Goal: Transaction & Acquisition: Purchase product/service

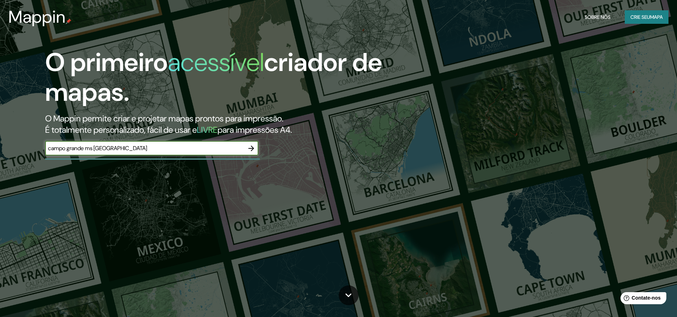
type input "campo grande ms [GEOGRAPHIC_DATA]"
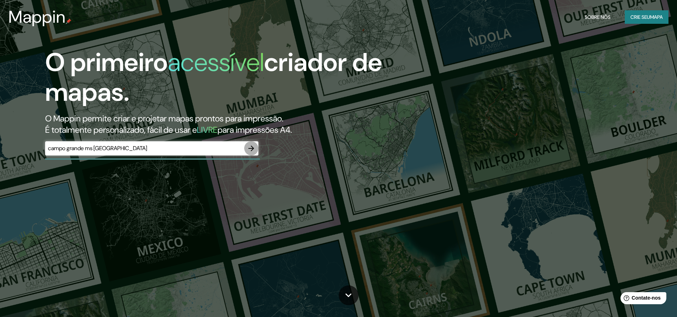
click at [252, 149] on icon "button" at bounding box center [251, 149] width 6 height 6
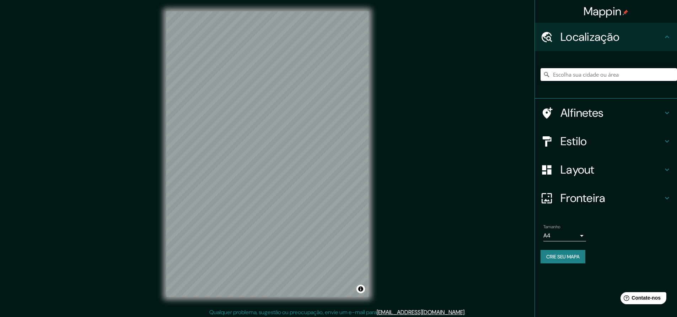
click at [555, 75] on input "Escolha sua cidade ou área" at bounding box center [609, 74] width 136 height 13
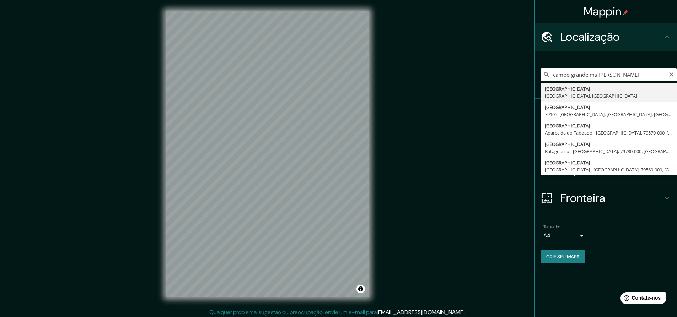
type input "[GEOGRAPHIC_DATA], [GEOGRAPHIC_DATA], [GEOGRAPHIC_DATA]"
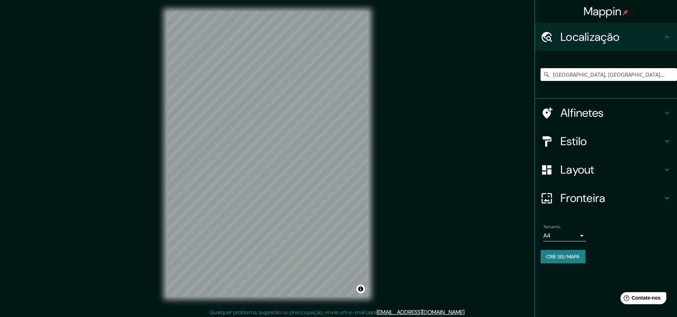
click at [565, 170] on font "Layout" at bounding box center [577, 169] width 34 height 15
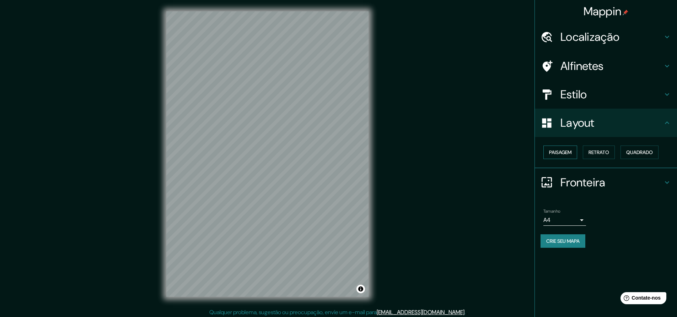
click at [574, 151] on button "Paisagem" at bounding box center [560, 153] width 34 height 14
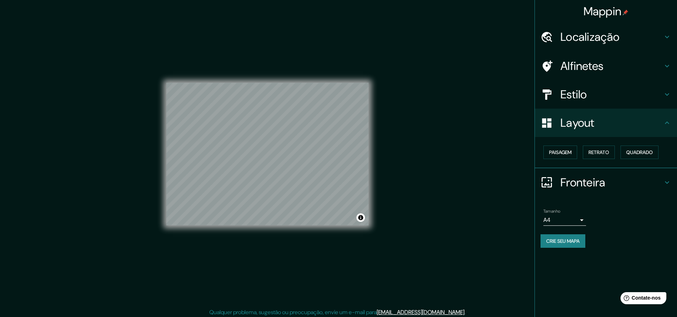
click at [576, 95] on font "Estilo" at bounding box center [573, 94] width 27 height 15
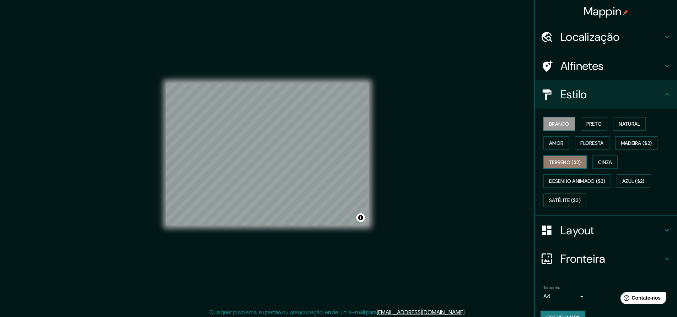
click at [561, 162] on font "Terreno ($2)" at bounding box center [565, 162] width 32 height 6
click at [583, 183] on font "Desenho animado ($2)" at bounding box center [577, 181] width 56 height 6
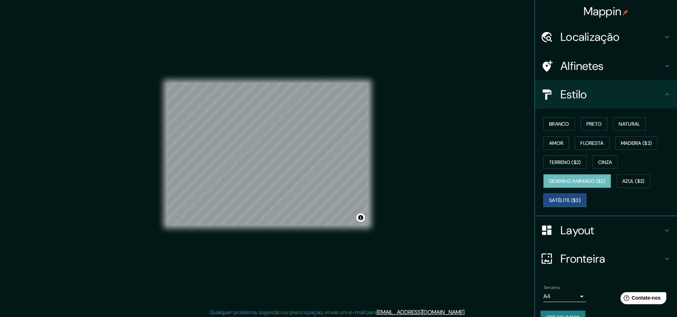
click at [563, 199] on font "Satélite ($3)" at bounding box center [565, 200] width 32 height 6
click at [663, 36] on icon at bounding box center [667, 37] width 9 height 9
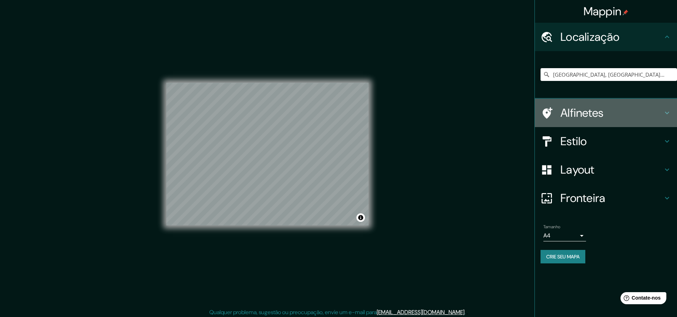
click at [665, 111] on icon at bounding box center [667, 113] width 9 height 9
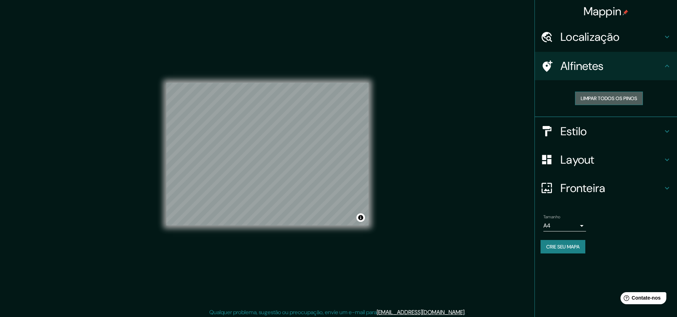
click at [626, 98] on font "Limpar todos os pinos" at bounding box center [609, 98] width 57 height 6
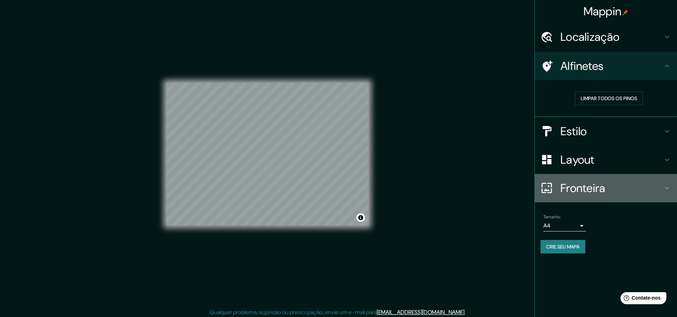
click at [664, 188] on icon at bounding box center [667, 188] width 9 height 9
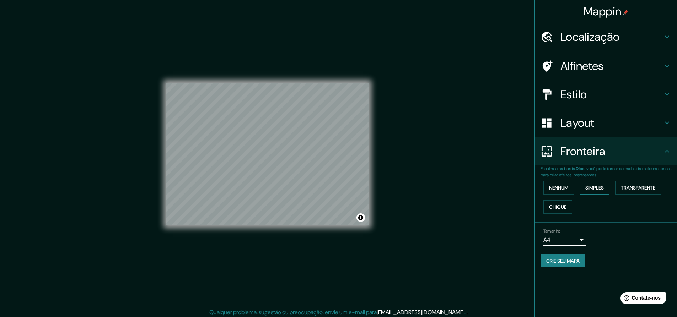
click at [601, 188] on font "Simples" at bounding box center [594, 188] width 18 height 6
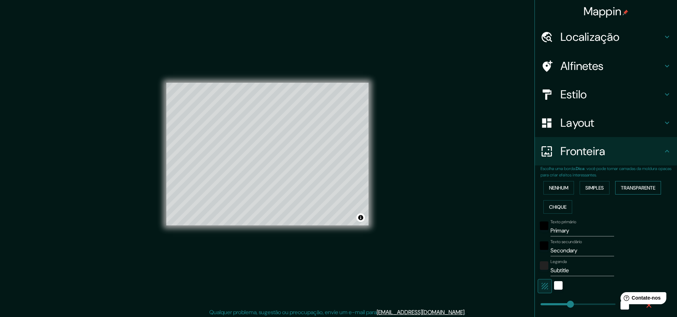
click at [628, 191] on font "Transparente" at bounding box center [638, 188] width 34 height 6
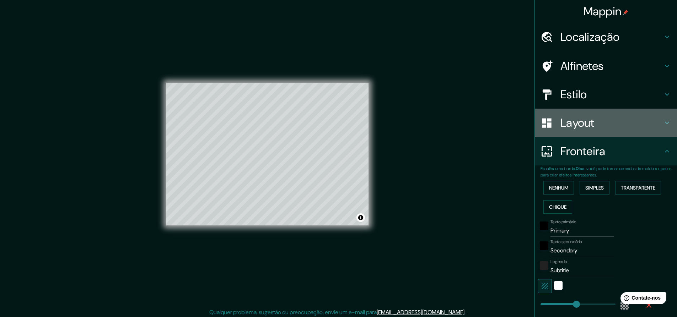
click at [663, 120] on icon at bounding box center [667, 123] width 9 height 9
type input "273"
type input "46"
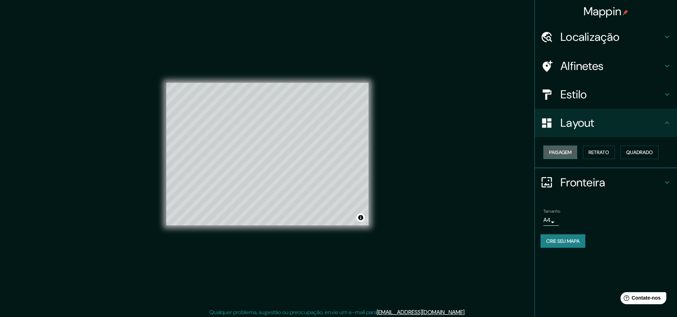
click at [574, 150] on button "Paisagem" at bounding box center [560, 153] width 34 height 14
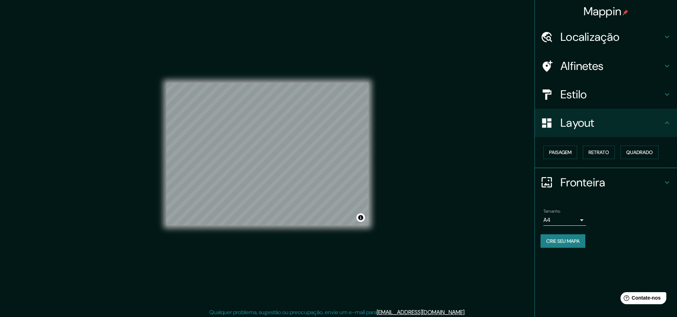
scroll to position [2, 0]
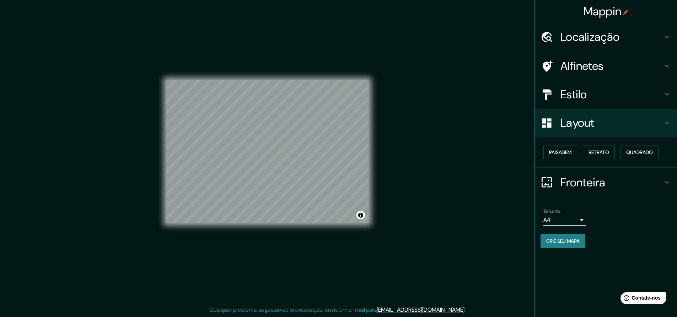
click at [586, 101] on font "Estilo" at bounding box center [573, 94] width 27 height 15
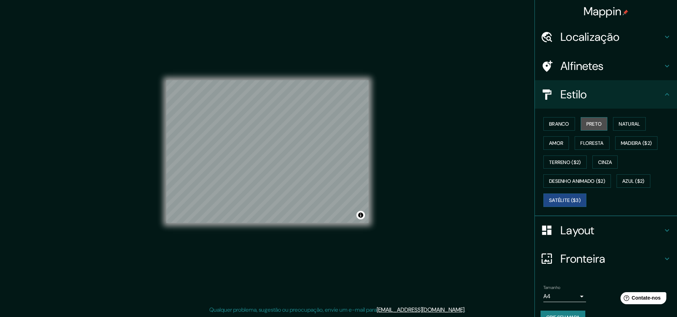
click at [592, 124] on font "Preto" at bounding box center [594, 124] width 16 height 6
click at [572, 197] on font "Satélite ($3)" at bounding box center [565, 200] width 32 height 9
click at [582, 181] on font "Desenho animado ($2)" at bounding box center [577, 181] width 56 height 6
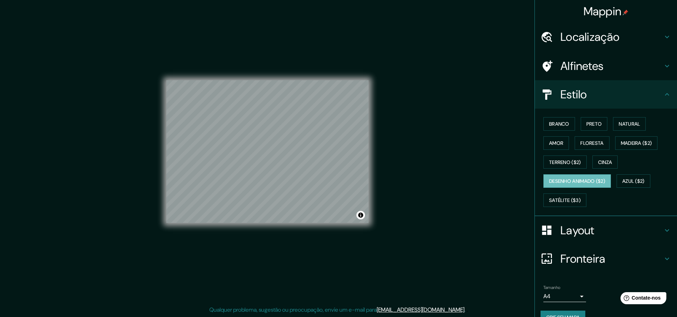
click at [376, 55] on div "© Mapbox © OpenStreetMap Improve this map" at bounding box center [267, 152] width 225 height 308
click at [188, 243] on div "© Mapbox © OpenStreetMap Improve this map" at bounding box center [267, 152] width 202 height 286
drag, startPoint x: 294, startPoint y: 67, endPoint x: 291, endPoint y: 74, distance: 7.2
click at [293, 70] on div "© Mapbox © OpenStreetMap Improve this map" at bounding box center [267, 152] width 202 height 286
click at [261, 228] on div "© Mapbox © OpenStreetMap Improve this map" at bounding box center [267, 152] width 202 height 286
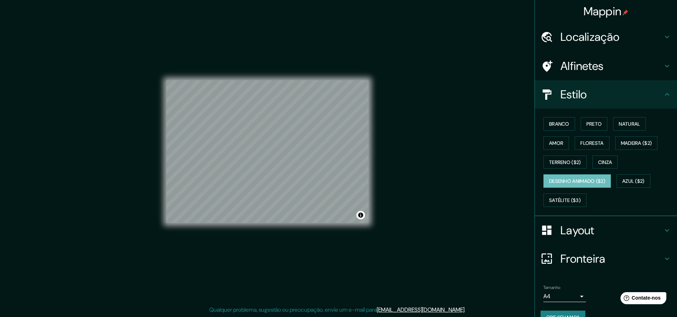
click at [290, 224] on div "© Mapbox © OpenStreetMap Improve this map" at bounding box center [267, 152] width 202 height 286
click at [294, 236] on div "© Mapbox © OpenStreetMap Improve this map" at bounding box center [267, 152] width 202 height 286
click at [300, 254] on div "© Mapbox © OpenStreetMap Improve this map" at bounding box center [267, 152] width 202 height 286
click at [302, 265] on div "© Mapbox © OpenStreetMap Improve this map" at bounding box center [267, 152] width 202 height 286
click at [300, 224] on div "© Mapbox © OpenStreetMap Improve this map" at bounding box center [267, 152] width 202 height 286
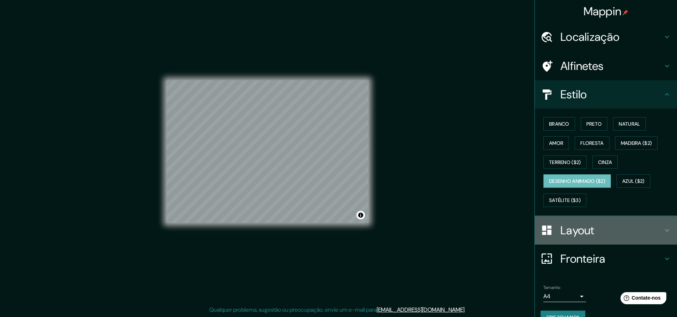
click at [541, 232] on icon at bounding box center [547, 230] width 12 height 12
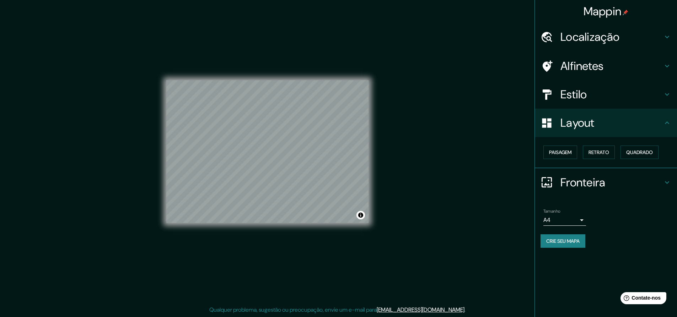
click at [672, 126] on div "Layout" at bounding box center [606, 123] width 142 height 28
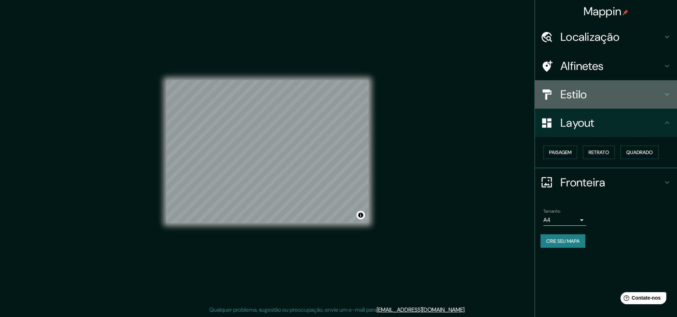
click at [668, 95] on icon at bounding box center [667, 94] width 9 height 9
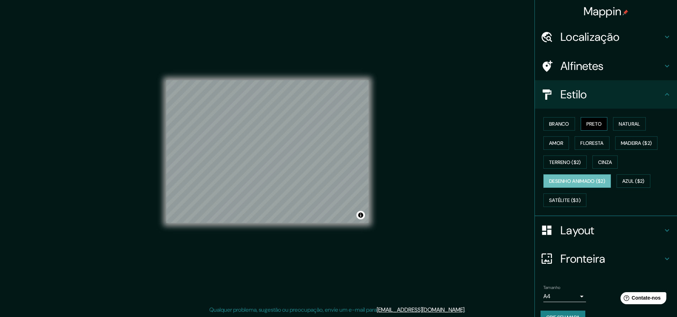
click at [596, 127] on font "Preto" at bounding box center [594, 124] width 16 height 6
click at [627, 127] on font "Natural" at bounding box center [629, 124] width 21 height 6
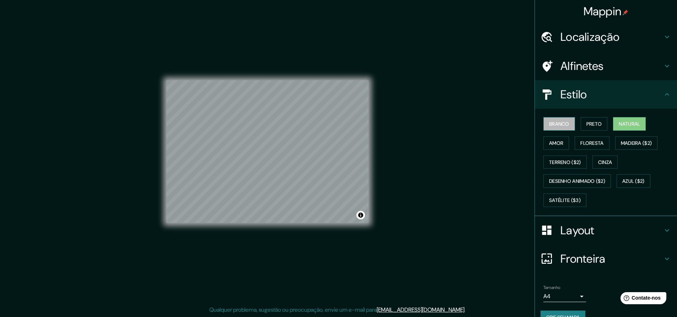
click at [562, 124] on font "Branco" at bounding box center [559, 124] width 20 height 6
click at [551, 144] on font "Amor" at bounding box center [556, 143] width 14 height 6
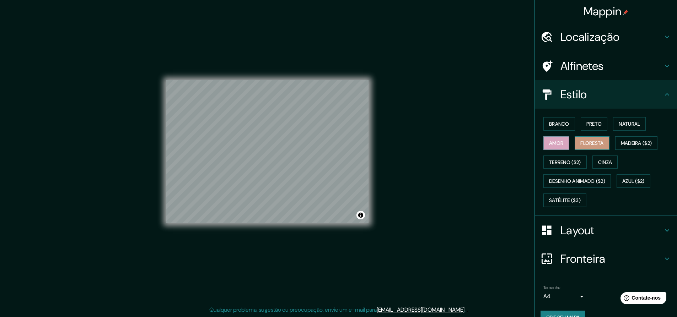
click at [595, 144] on font "Floresta" at bounding box center [591, 143] width 23 height 6
click at [623, 143] on font "Madeira ($2)" at bounding box center [636, 143] width 31 height 6
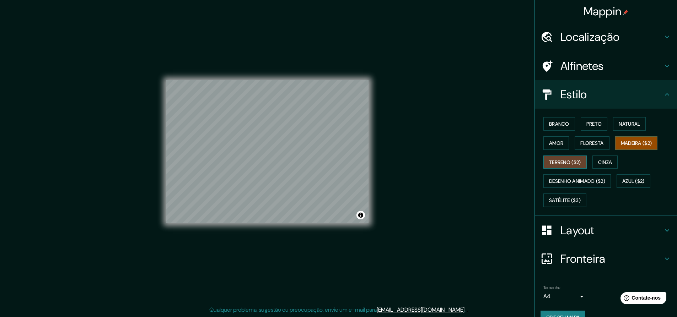
click at [563, 162] on font "Terreno ($2)" at bounding box center [565, 162] width 32 height 6
click at [628, 179] on font "Azul ($2)" at bounding box center [633, 181] width 22 height 6
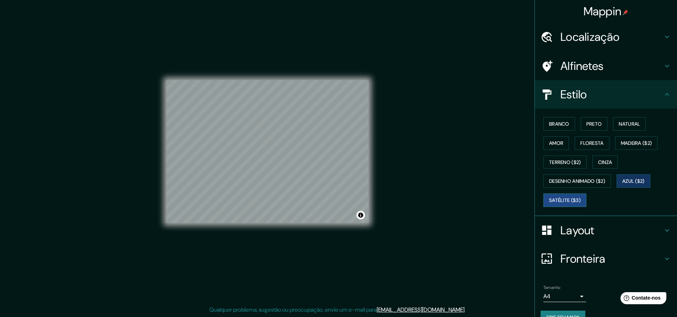
click at [559, 198] on font "Satélite ($3)" at bounding box center [565, 200] width 32 height 6
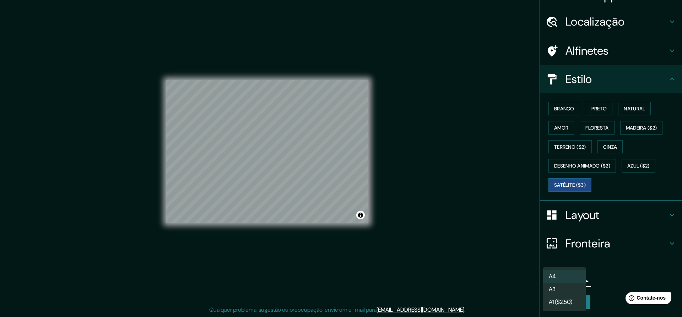
click at [576, 280] on body "Mappin Localização [GEOGRAPHIC_DATA], [GEOGRAPHIC_DATA], [GEOGRAPHIC_DATA] Alfi…" at bounding box center [341, 156] width 682 height 317
click at [564, 291] on li "A3" at bounding box center [564, 290] width 43 height 13
click at [575, 281] on body "Mappin Localização [GEOGRAPHIC_DATA], [GEOGRAPHIC_DATA], [GEOGRAPHIC_DATA] Alfi…" at bounding box center [341, 156] width 682 height 317
click at [556, 275] on font "A4" at bounding box center [552, 276] width 7 height 7
type input "single"
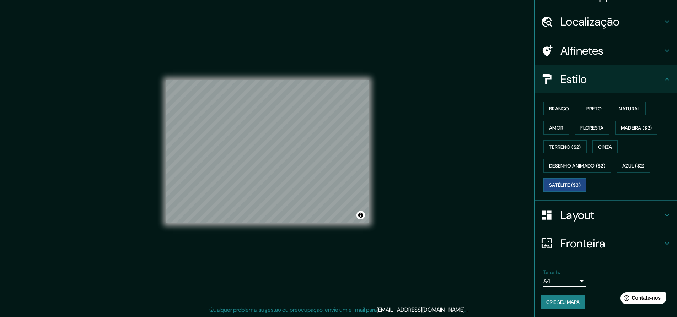
click at [665, 244] on icon at bounding box center [667, 244] width 9 height 9
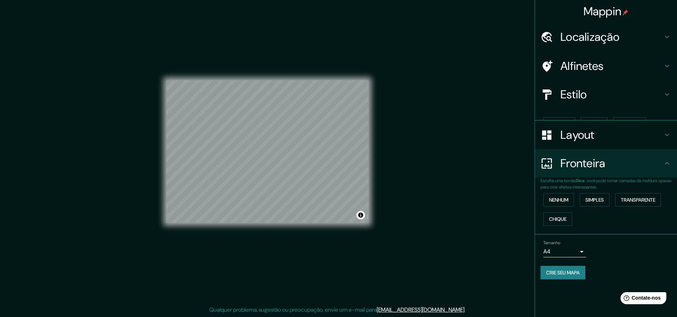
scroll to position [0, 0]
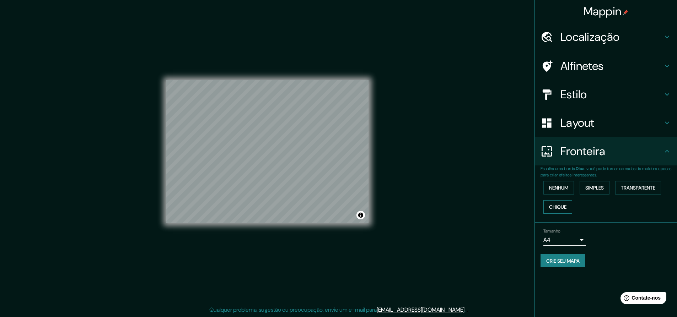
click at [564, 206] on font "Chique" at bounding box center [557, 207] width 17 height 6
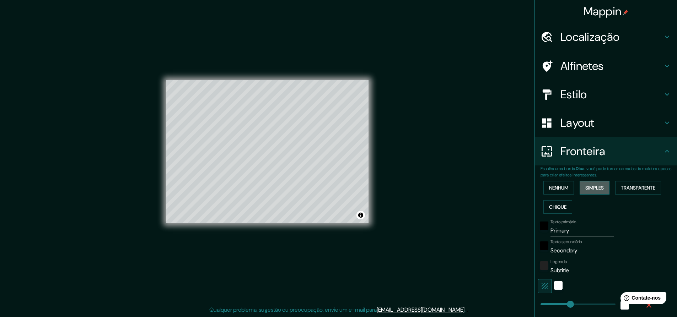
click at [597, 188] on font "Simples" at bounding box center [594, 188] width 18 height 6
click at [565, 189] on button "Nenhum" at bounding box center [558, 188] width 31 height 14
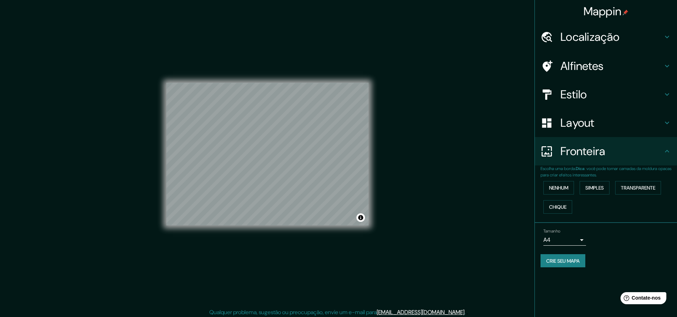
click at [592, 66] on font "Alfinetes" at bounding box center [581, 66] width 43 height 15
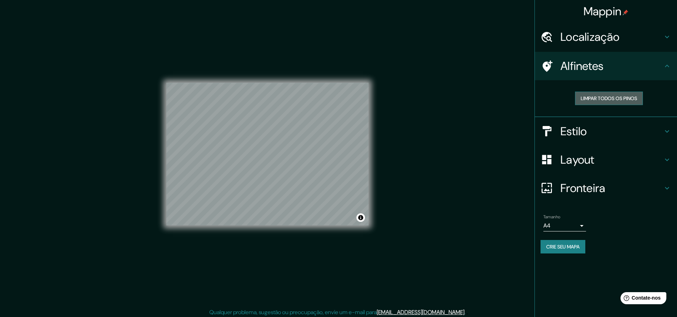
click at [604, 97] on font "Limpar todos os pinos" at bounding box center [609, 98] width 57 height 6
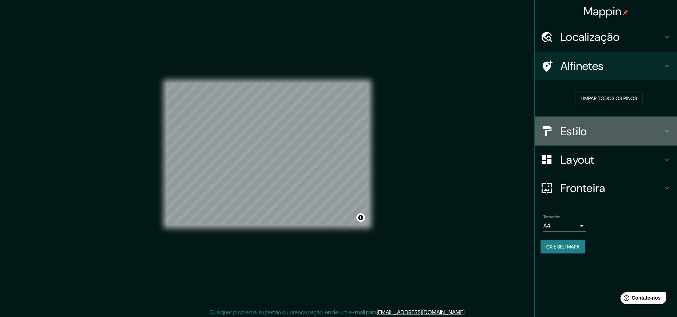
click at [668, 131] on icon at bounding box center [667, 131] width 4 height 2
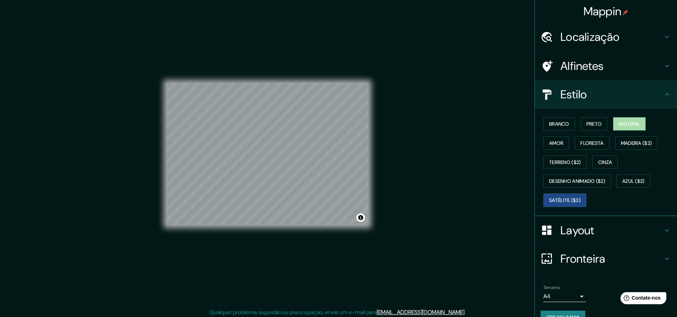
click at [635, 125] on font "Natural" at bounding box center [629, 124] width 21 height 6
click at [560, 200] on font "Satélite ($3)" at bounding box center [565, 200] width 32 height 6
click at [612, 12] on font "Mappin" at bounding box center [603, 11] width 38 height 15
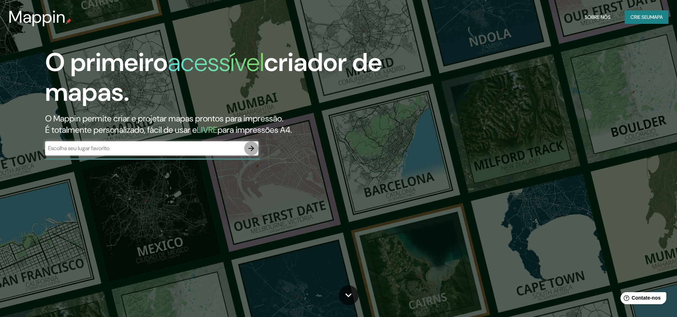
click at [251, 150] on icon "button" at bounding box center [251, 148] width 9 height 9
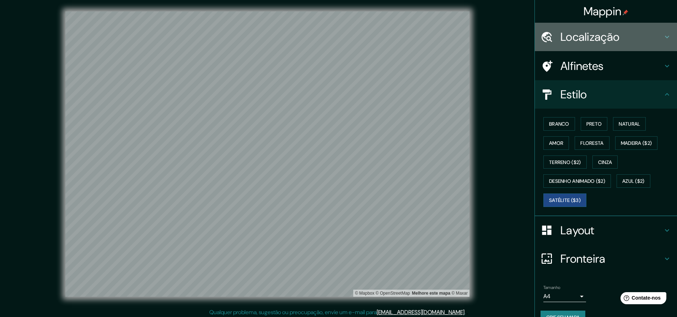
click at [665, 36] on icon at bounding box center [667, 37] width 4 height 2
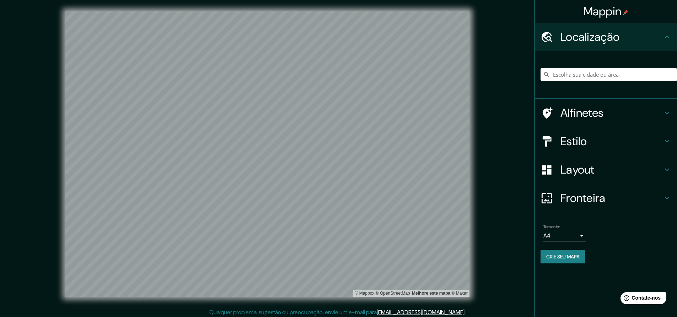
click at [616, 72] on input "Escolha sua cidade ou área" at bounding box center [609, 74] width 136 height 13
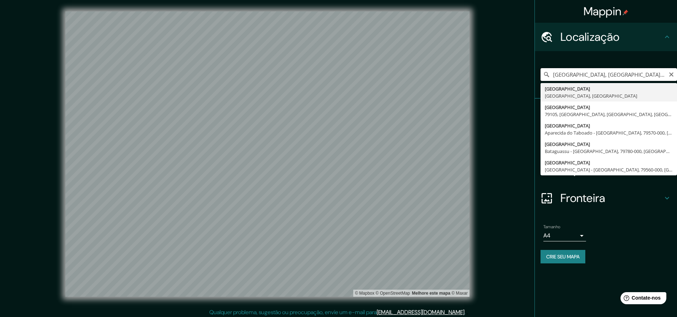
type input "[GEOGRAPHIC_DATA], [GEOGRAPHIC_DATA], [GEOGRAPHIC_DATA]"
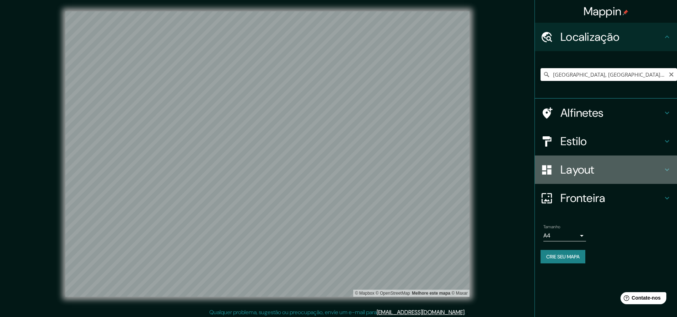
click at [593, 166] on font "Layout" at bounding box center [577, 169] width 34 height 15
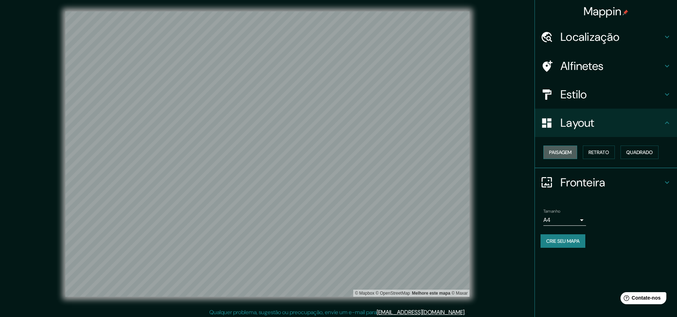
click at [570, 152] on font "Paisagem" at bounding box center [560, 152] width 22 height 6
click at [596, 96] on h4 "Estilo" at bounding box center [611, 94] width 102 height 14
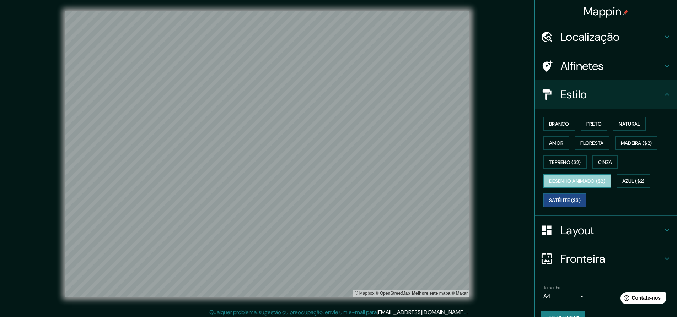
click at [579, 182] on font "Desenho animado ($2)" at bounding box center [577, 181] width 56 height 6
click at [551, 196] on font "Satélite ($3)" at bounding box center [565, 200] width 32 height 9
